Goal: Task Accomplishment & Management: Use online tool/utility

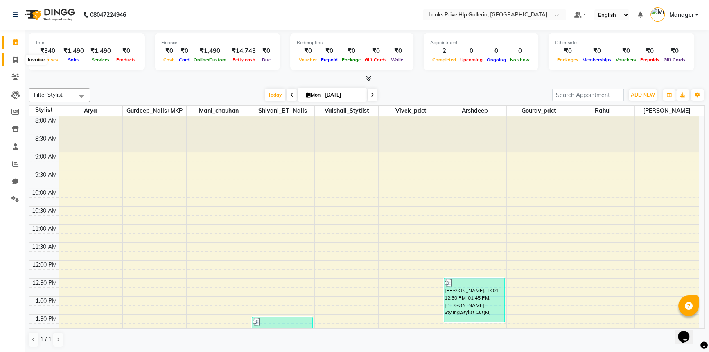
click at [16, 59] on icon at bounding box center [15, 60] width 5 height 6
select select "service"
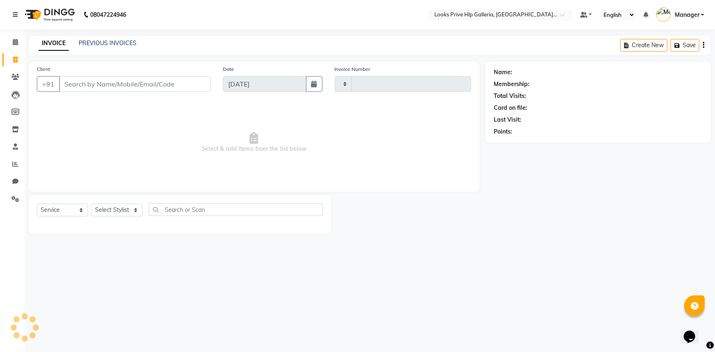
type input "0963"
select select "7937"
click at [57, 208] on select "Select Service Product Membership Package Voucher Prepaid Gift Card" at bounding box center [62, 210] width 51 height 13
select select "product"
click at [37, 204] on select "Select Service Product Membership Package Voucher Prepaid Gift Card" at bounding box center [62, 210] width 51 height 13
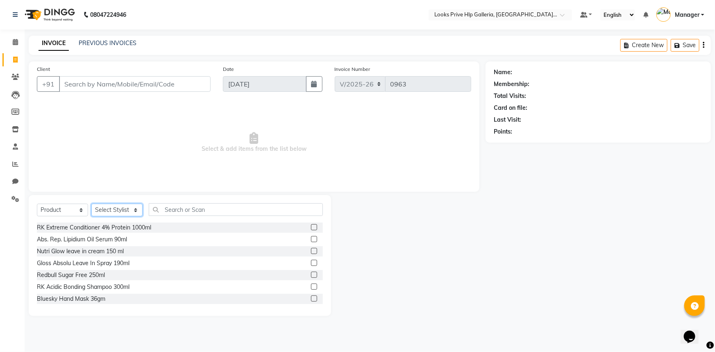
click at [120, 207] on select "Select Stylist [PERSON_NAME] Counter_Sales Gourav_pdct Gurdeep_Nails+MKP Manage…" at bounding box center [116, 210] width 51 height 13
select select "74725"
click at [91, 204] on select "Select Stylist [PERSON_NAME] Counter_Sales Gourav_pdct Gurdeep_Nails+MKP Manage…" at bounding box center [116, 210] width 51 height 13
click at [176, 206] on input "text" at bounding box center [236, 209] width 174 height 13
type input "884486453556"
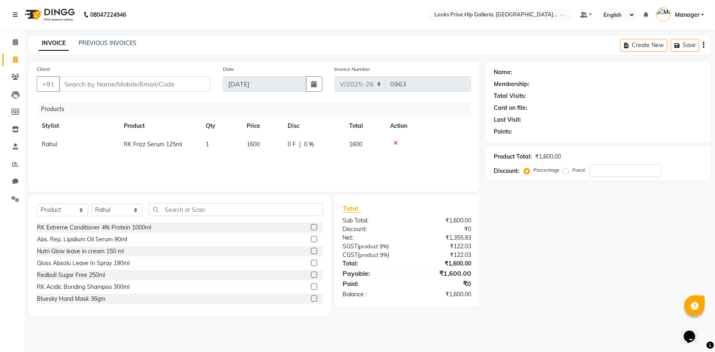
click at [260, 145] on td "1600" at bounding box center [262, 144] width 41 height 18
select select "74725"
drag, startPoint x: 283, startPoint y: 148, endPoint x: 213, endPoint y: 140, distance: 70.5
click at [213, 140] on tr "[PERSON_NAME] Counter_Sales Gourav_pdct Gurdeep_Nails+MKP Manager [PERSON_NAME]…" at bounding box center [254, 146] width 434 height 23
type input "2000"
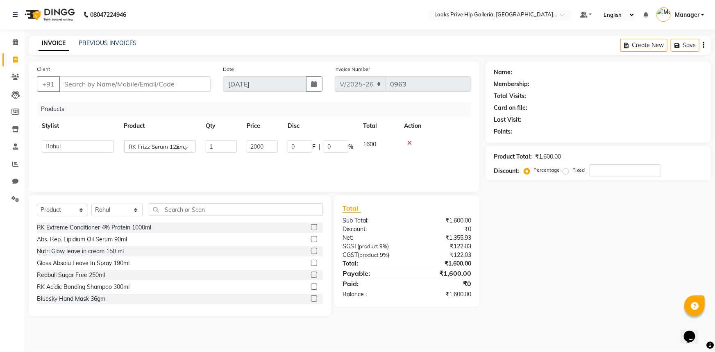
click at [530, 303] on div "Name: Membership: Total Visits: Card on file: Last Visit: Points: Product Total…" at bounding box center [600, 188] width 231 height 254
click at [106, 88] on input "Client" at bounding box center [135, 84] width 152 height 16
type input "7"
type input "0"
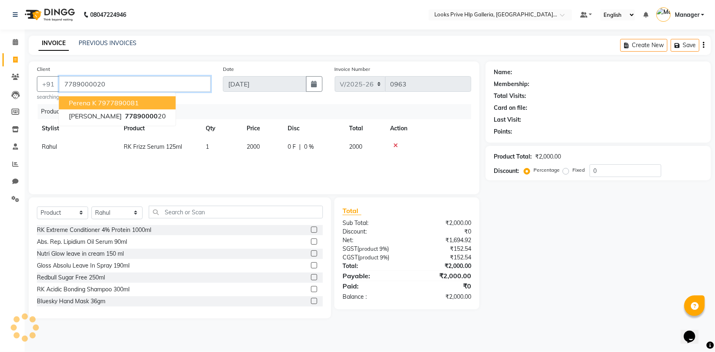
type input "7789000020"
select select "1: Object"
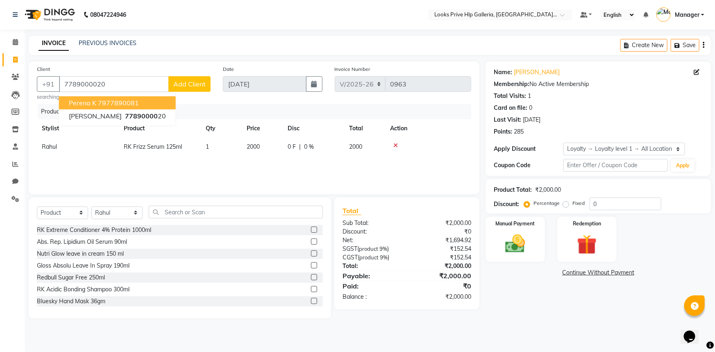
click at [571, 331] on div "08047224946 Select Location × Looks Prive Hlp Galleria, [GEOGRAPHIC_DATA], [GEO…" at bounding box center [357, 176] width 715 height 352
click at [532, 249] on div "Manual Payment" at bounding box center [515, 239] width 62 height 47
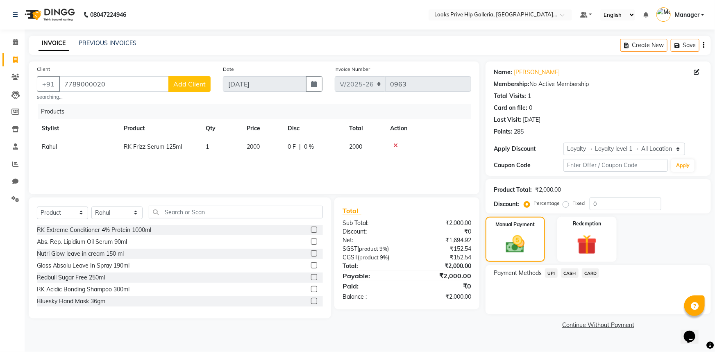
click at [548, 273] on span "UPI" at bounding box center [551, 272] width 13 height 9
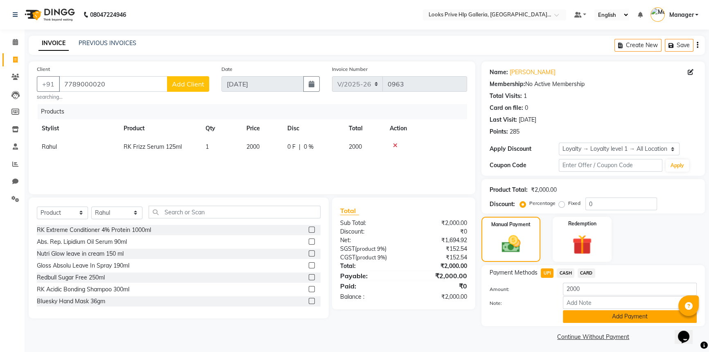
click at [580, 316] on button "Add Payment" at bounding box center [630, 316] width 134 height 13
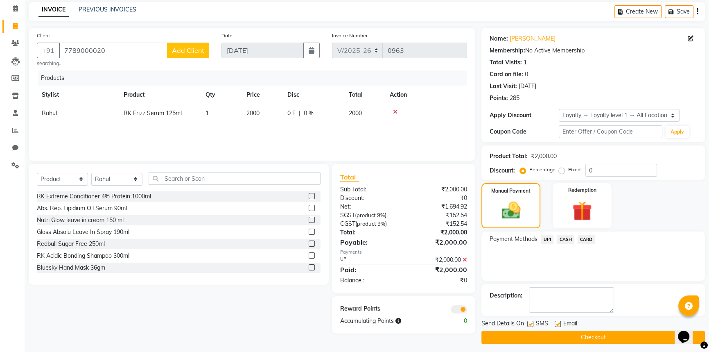
scroll to position [37, 0]
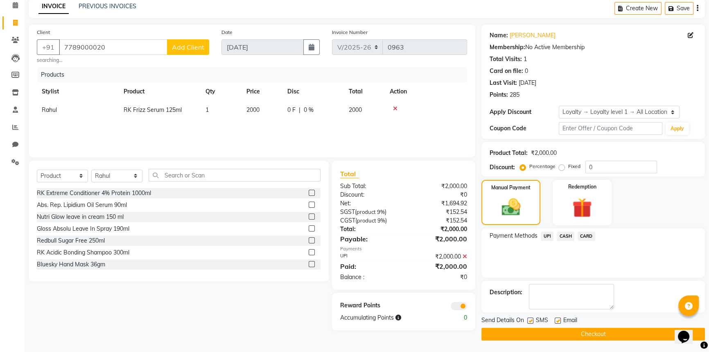
click at [598, 336] on button "Checkout" at bounding box center [594, 334] width 224 height 13
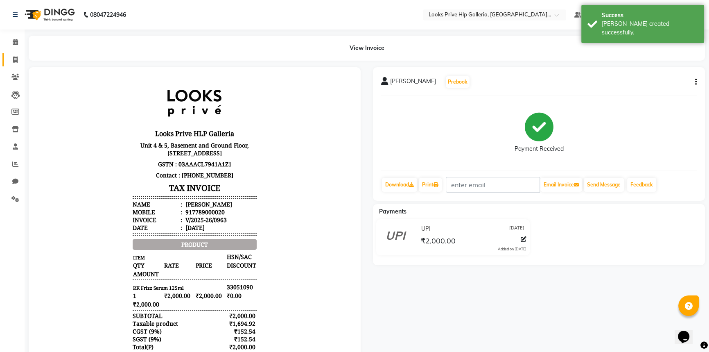
click at [17, 57] on icon at bounding box center [15, 60] width 5 height 6
select select "service"
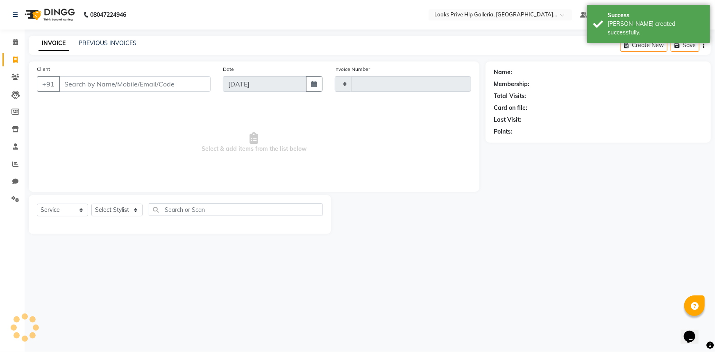
type input "0964"
select select "7937"
